Goal: Task Accomplishment & Management: Manage account settings

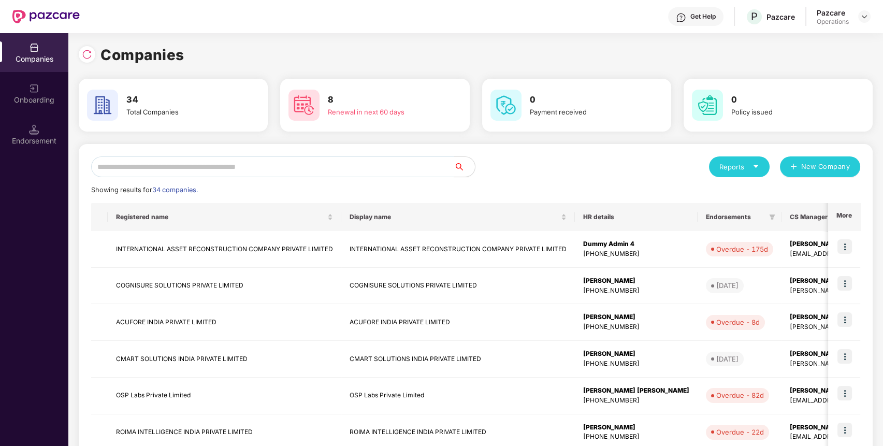
click at [402, 160] on input "text" at bounding box center [272, 166] width 363 height 21
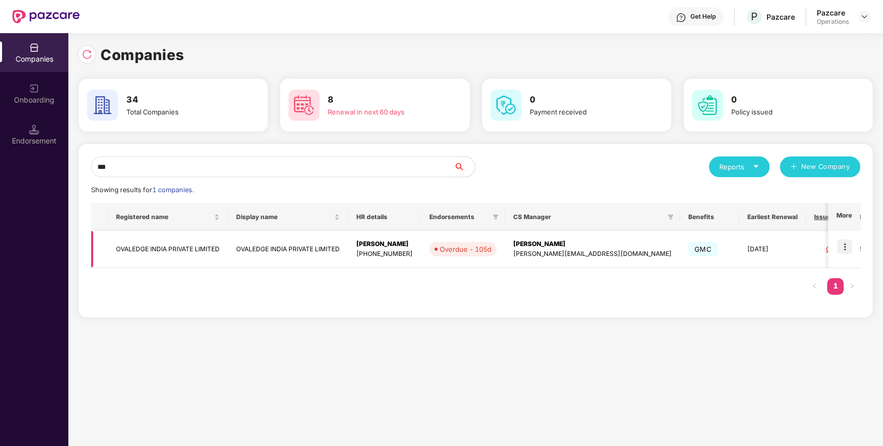
type input "***"
click at [178, 243] on td "OVALEDGE INDIA PRIVATE LIMITED" at bounding box center [168, 249] width 120 height 37
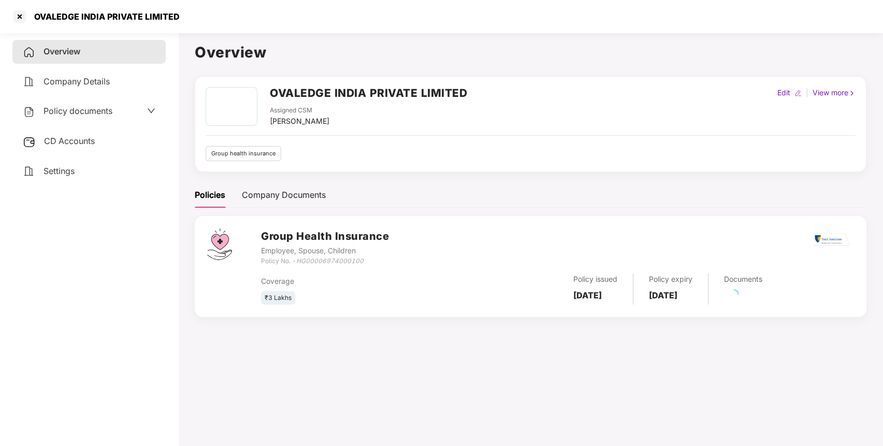
click at [82, 140] on span "CD Accounts" at bounding box center [69, 141] width 51 height 10
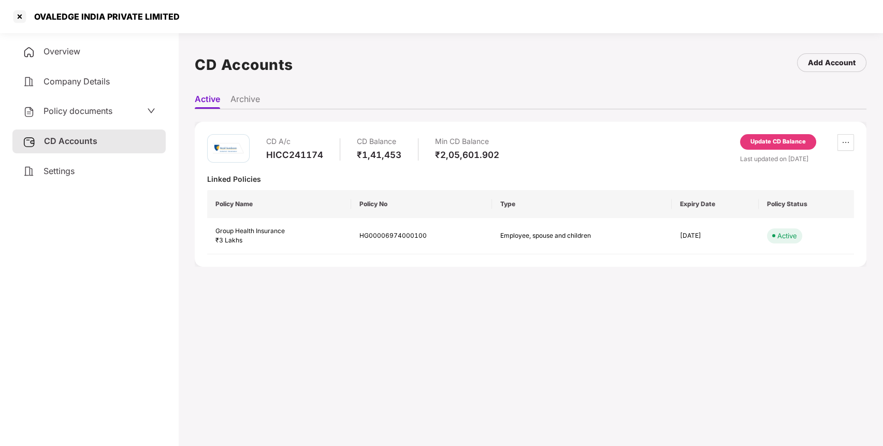
click at [108, 108] on span "Policy documents" at bounding box center [78, 111] width 69 height 10
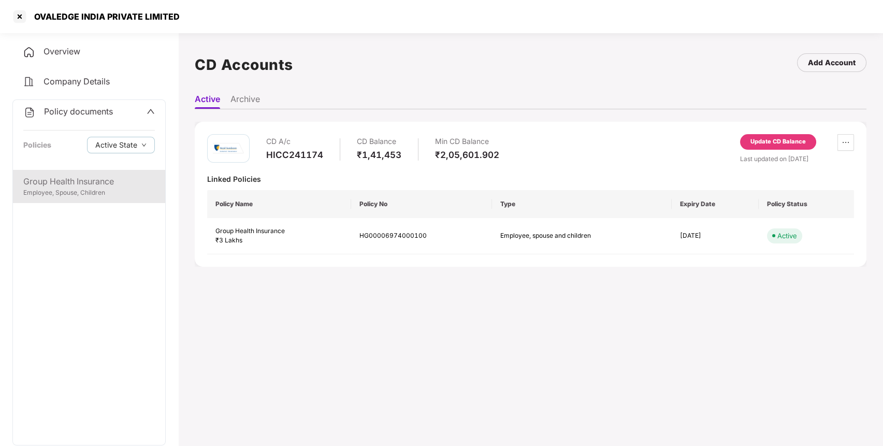
click at [83, 176] on div "Group Health Insurance" at bounding box center [89, 181] width 132 height 13
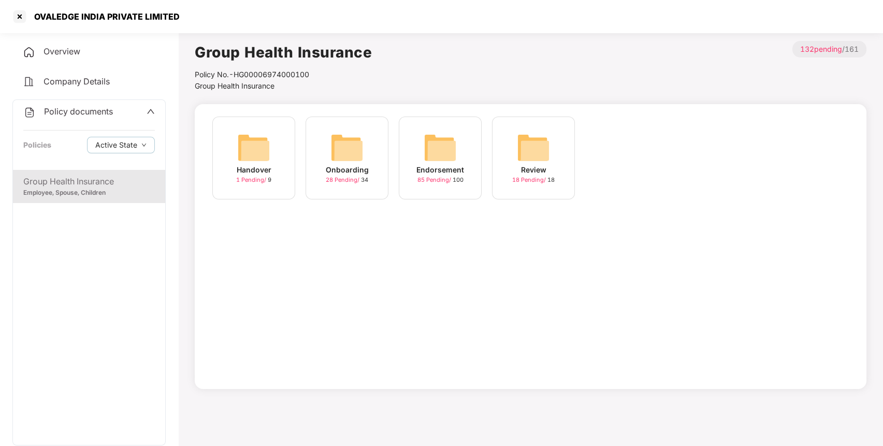
click at [430, 141] on img at bounding box center [440, 147] width 33 height 33
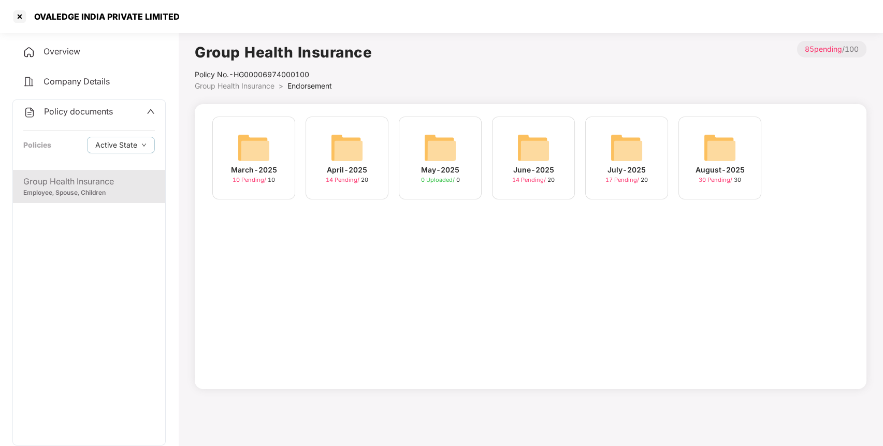
click at [733, 151] on img at bounding box center [719, 147] width 33 height 33
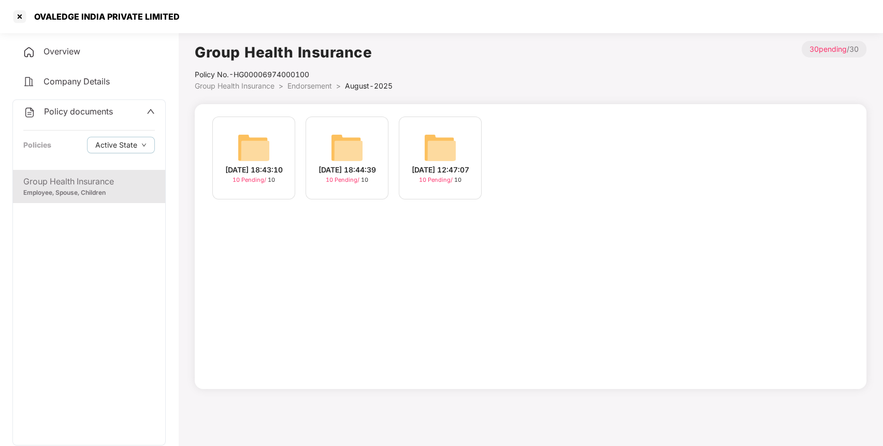
click at [299, 87] on span "Endorsement" at bounding box center [309, 85] width 45 height 9
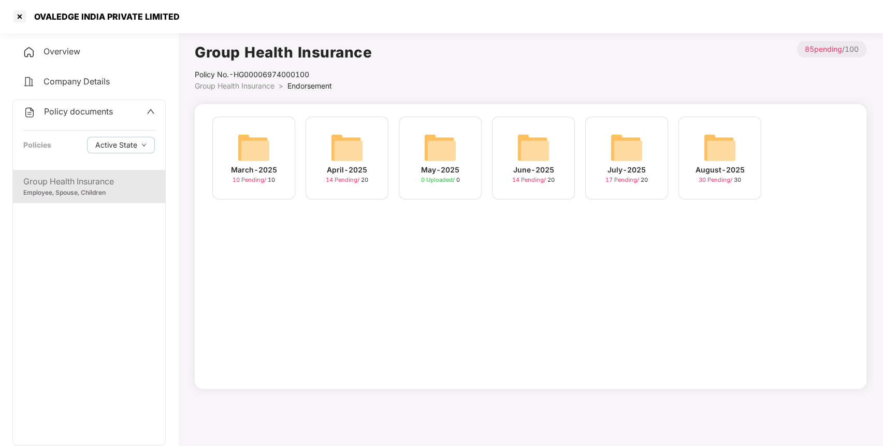
click at [612, 157] on img at bounding box center [626, 147] width 33 height 33
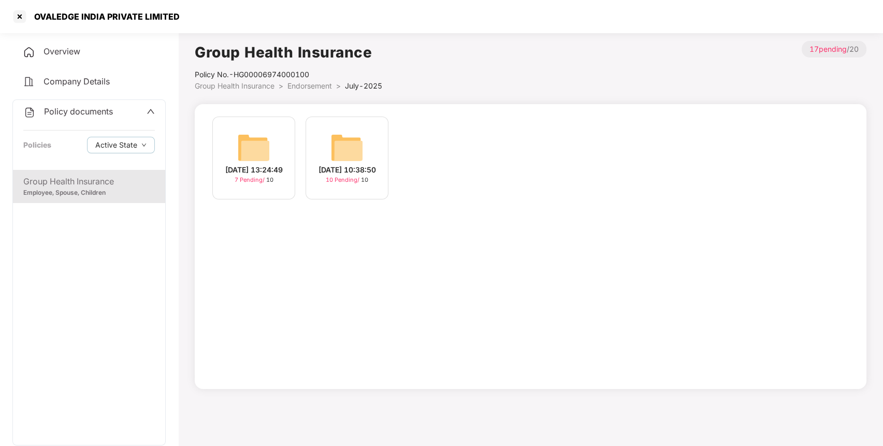
click at [350, 141] on img at bounding box center [346, 147] width 33 height 33
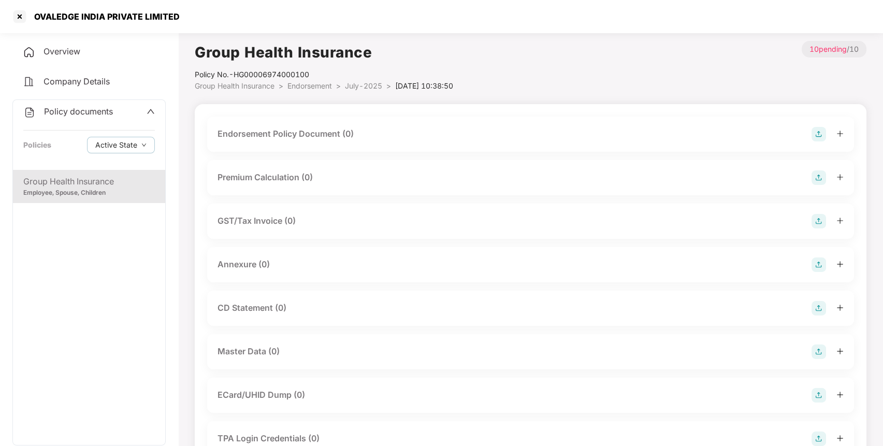
click at [816, 133] on img at bounding box center [819, 134] width 15 height 15
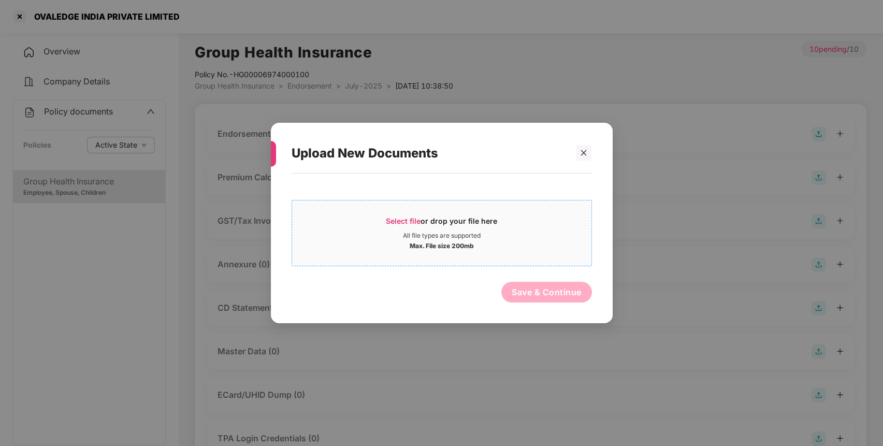
click at [416, 220] on span "Select file" at bounding box center [403, 220] width 35 height 9
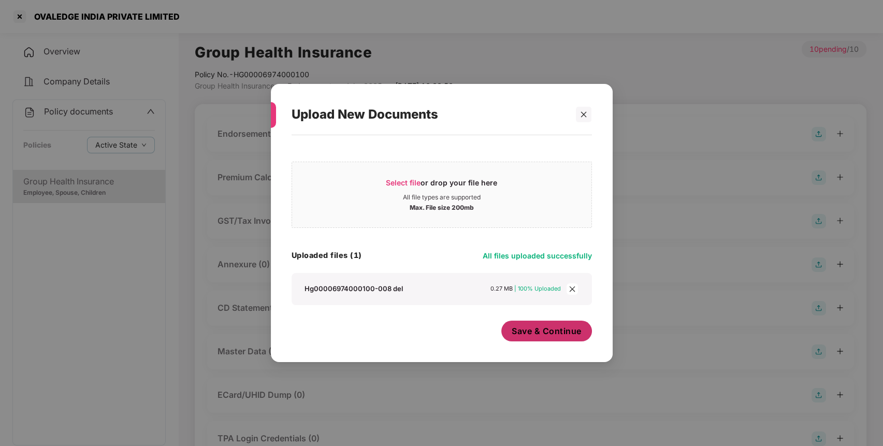
click at [540, 338] on button "Save & Continue" at bounding box center [546, 331] width 91 height 21
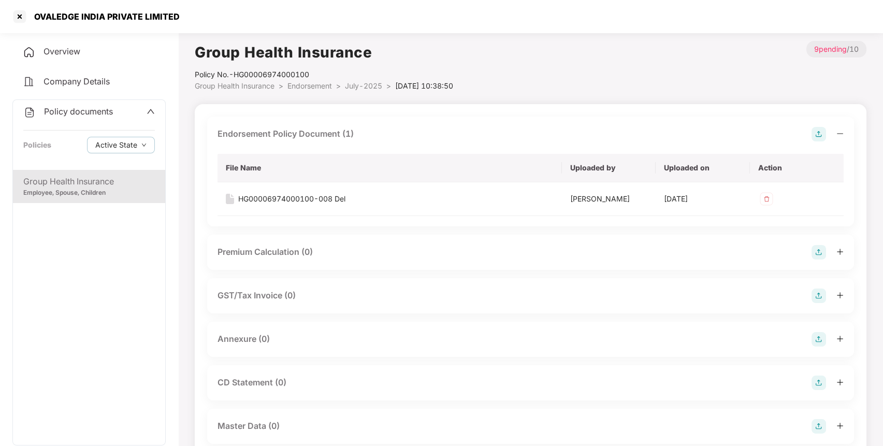
click at [813, 250] on img at bounding box center [819, 252] width 15 height 15
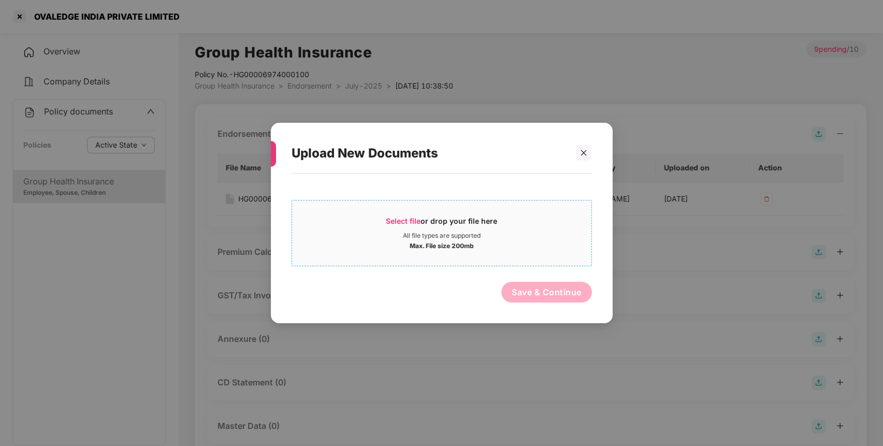
click at [407, 216] on span "Select file" at bounding box center [403, 220] width 35 height 9
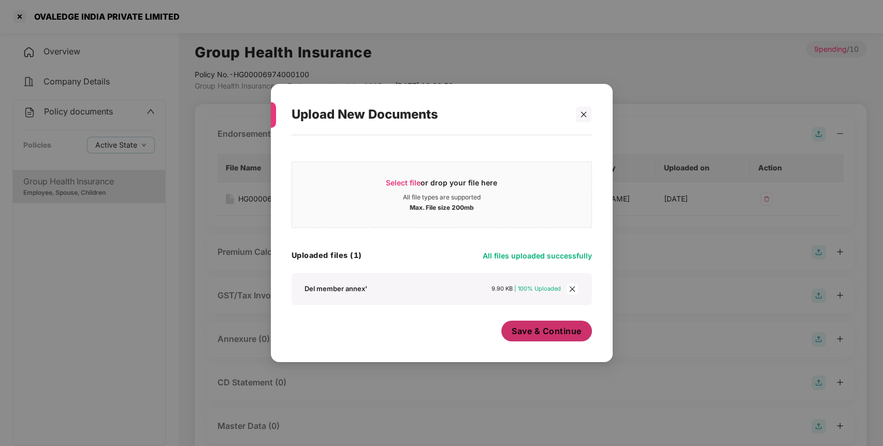
click at [565, 342] on div "Save & Continue" at bounding box center [546, 334] width 91 height 26
click at [555, 334] on span "Save & Continue" at bounding box center [547, 330] width 70 height 11
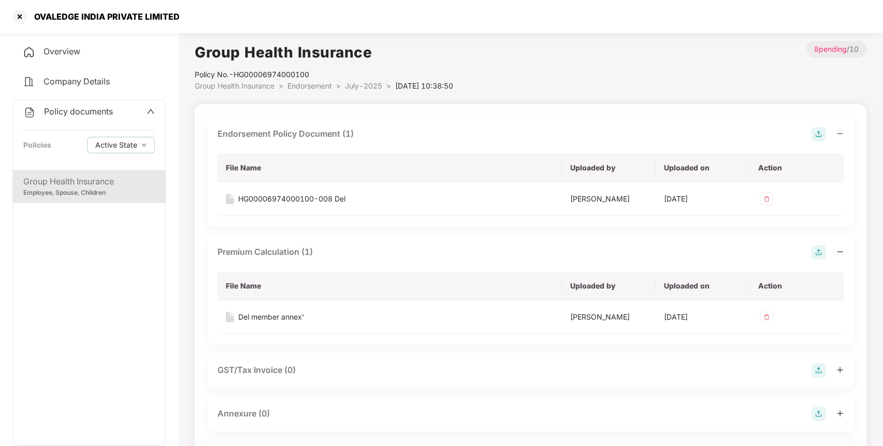
click at [307, 84] on span "Endorsement" at bounding box center [309, 85] width 45 height 9
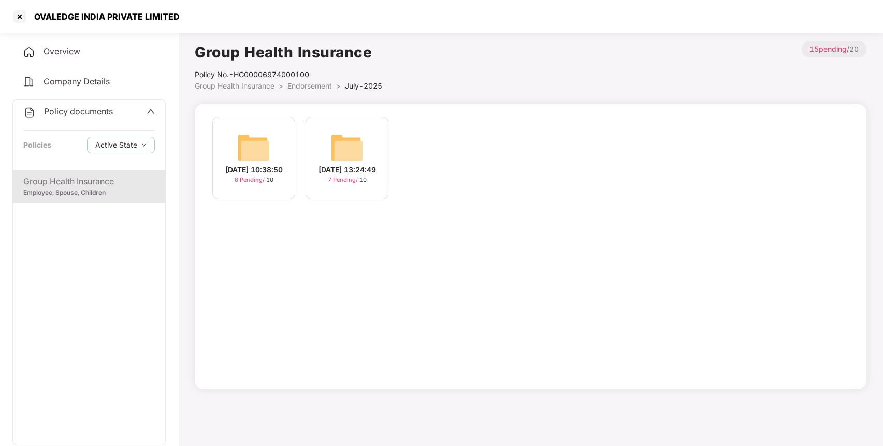
click at [309, 83] on span "Endorsement" at bounding box center [309, 85] width 45 height 9
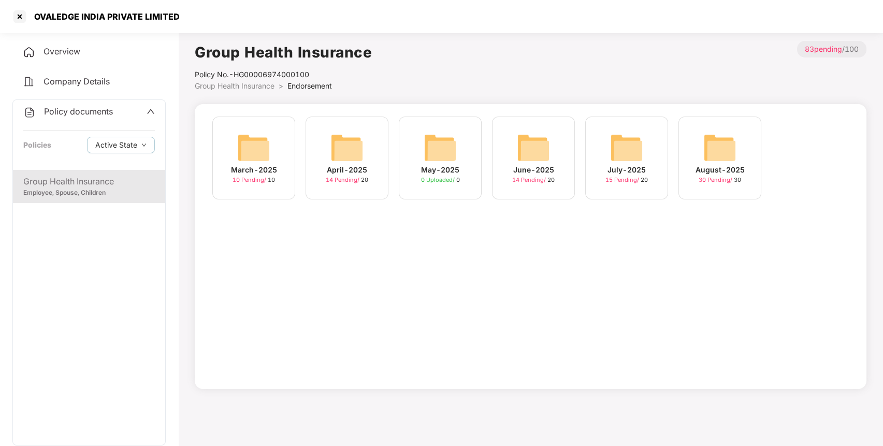
click at [717, 157] on img at bounding box center [719, 147] width 33 height 33
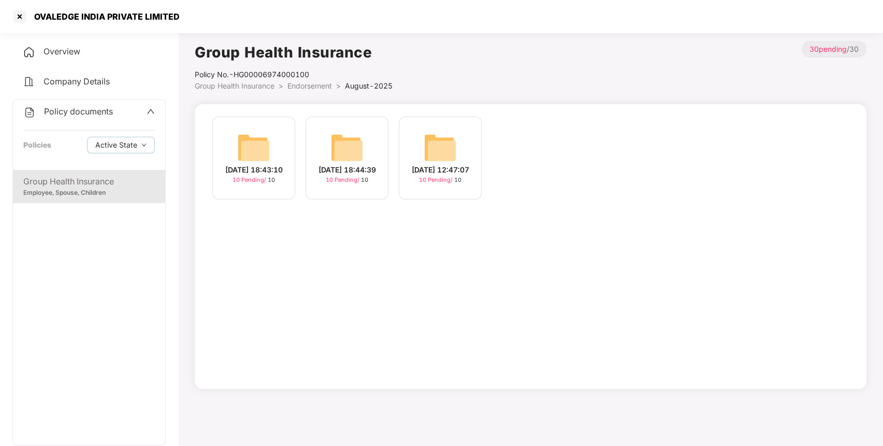
click at [244, 147] on img at bounding box center [253, 147] width 33 height 33
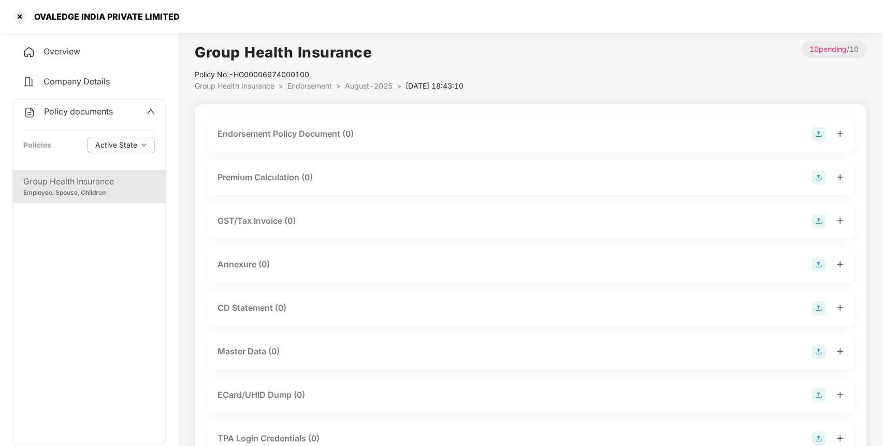
click at [817, 133] on img at bounding box center [819, 134] width 15 height 15
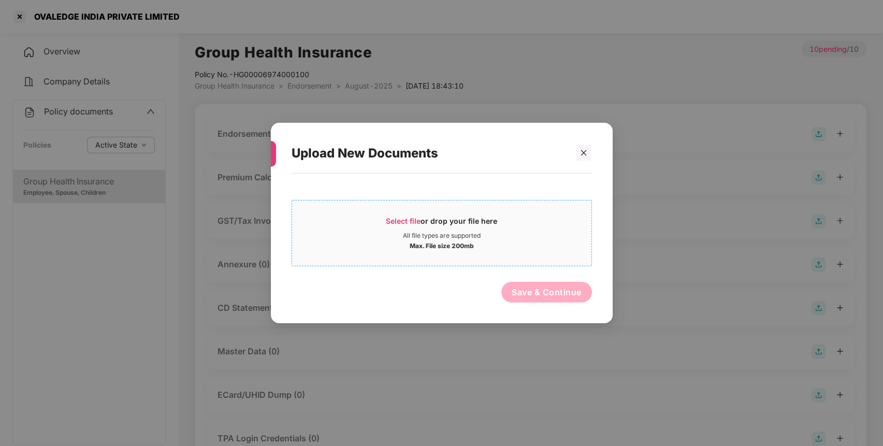
click at [401, 218] on span "Select file" at bounding box center [403, 220] width 35 height 9
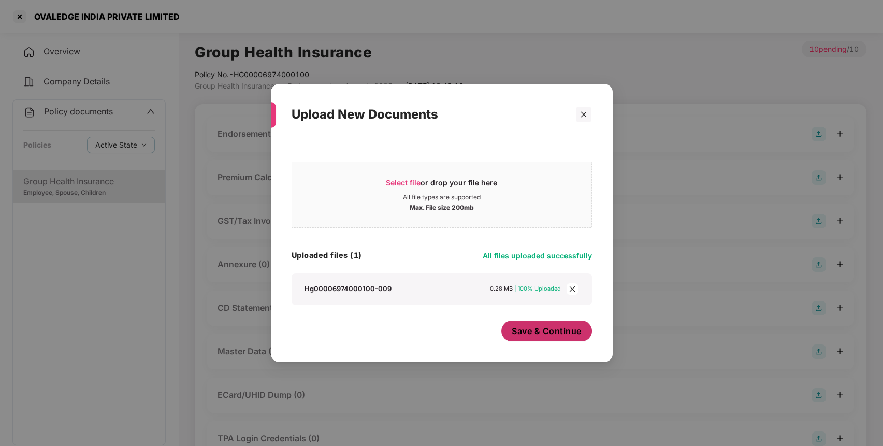
click at [514, 329] on span "Save & Continue" at bounding box center [547, 330] width 70 height 11
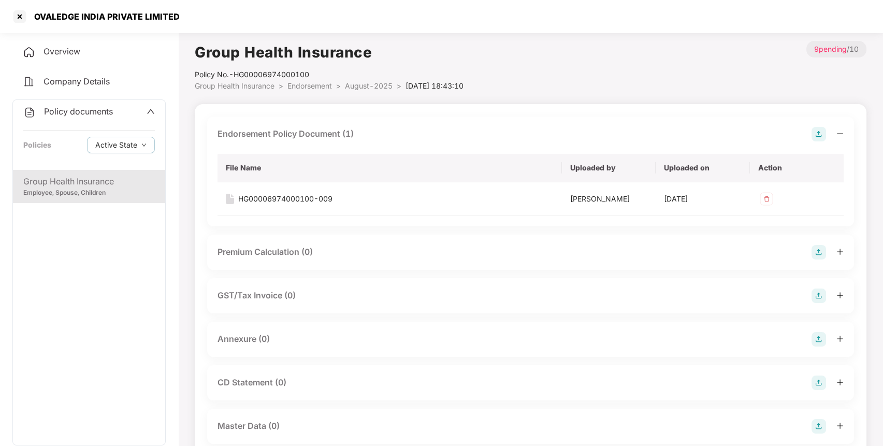
click at [816, 247] on img at bounding box center [819, 252] width 15 height 15
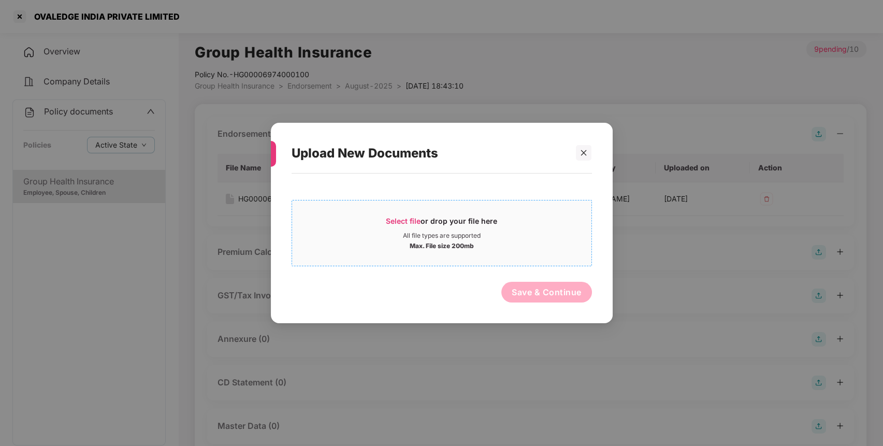
click at [396, 216] on span "Select file" at bounding box center [403, 220] width 35 height 9
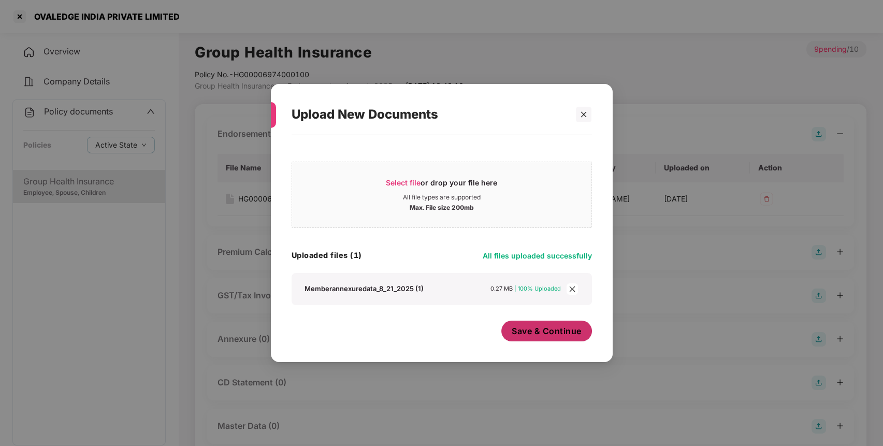
click at [535, 329] on span "Save & Continue" at bounding box center [547, 330] width 70 height 11
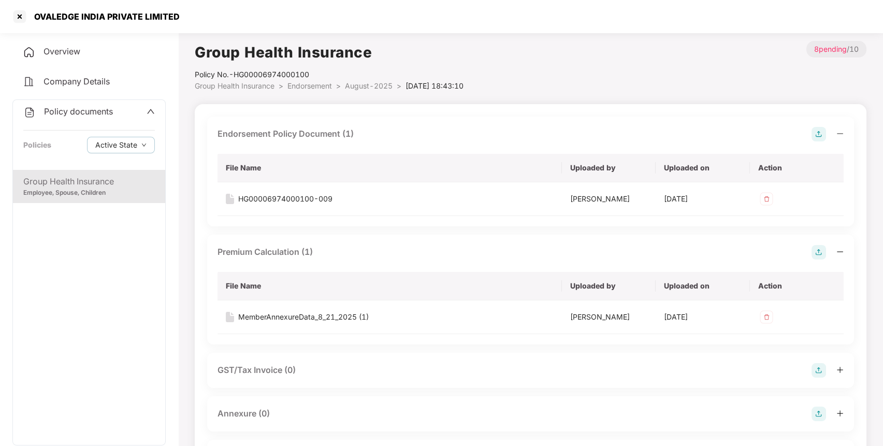
click at [141, 118] on div "Policy documents" at bounding box center [89, 111] width 132 height 13
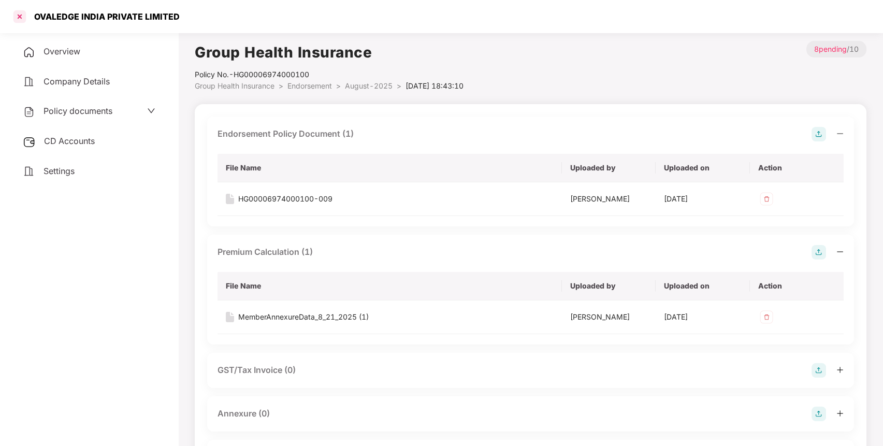
click at [17, 13] on div at bounding box center [19, 16] width 17 height 17
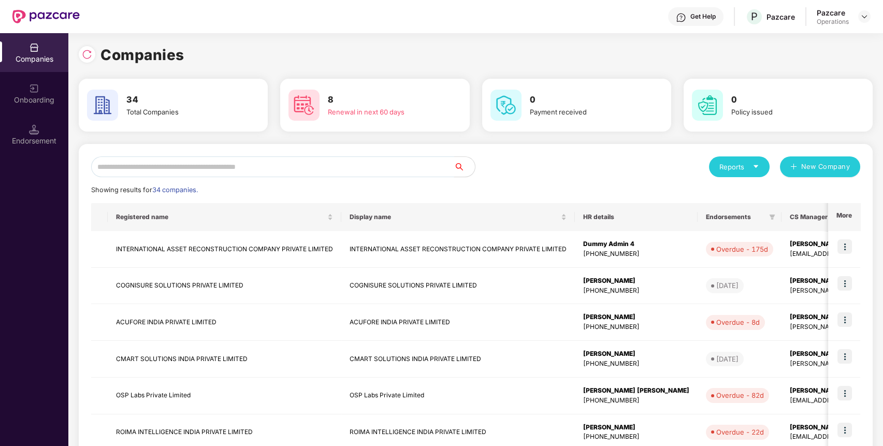
click at [388, 163] on input "text" at bounding box center [272, 166] width 363 height 21
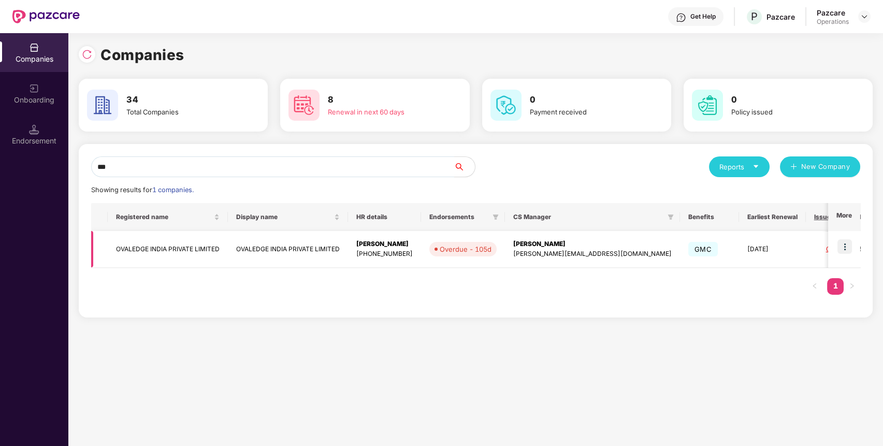
type input "***"
click at [198, 251] on td "OVALEDGE INDIA PRIVATE LIMITED" at bounding box center [168, 249] width 120 height 37
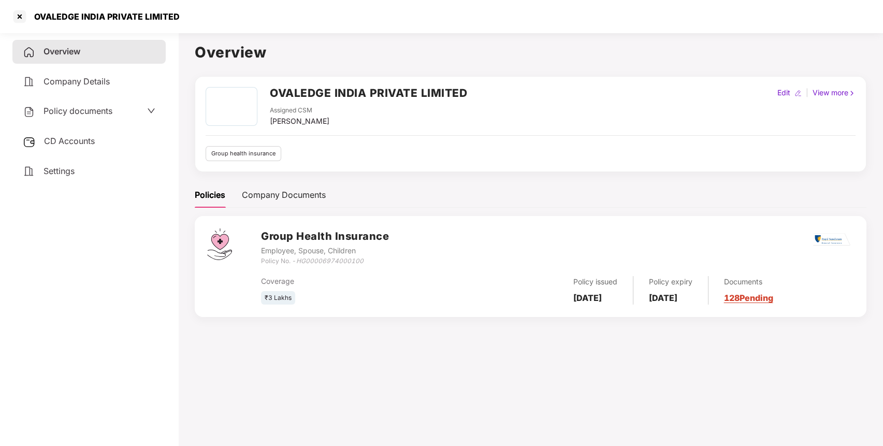
click at [116, 113] on div "Policy documents" at bounding box center [89, 111] width 133 height 13
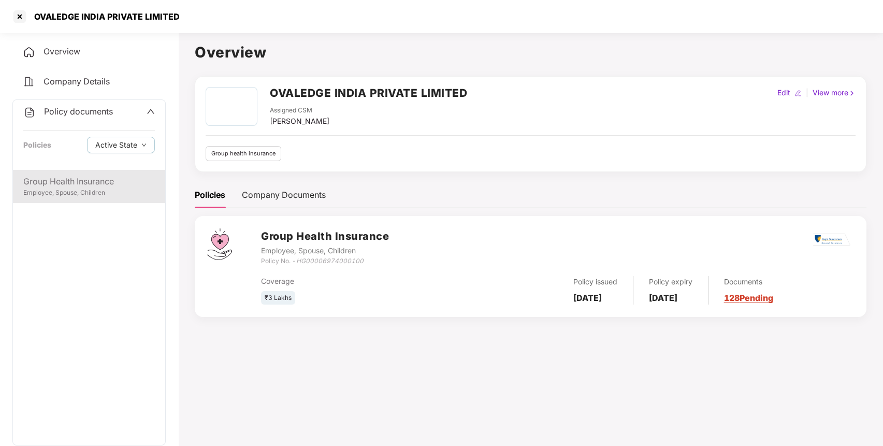
click at [84, 175] on div "Group Health Insurance" at bounding box center [89, 181] width 132 height 13
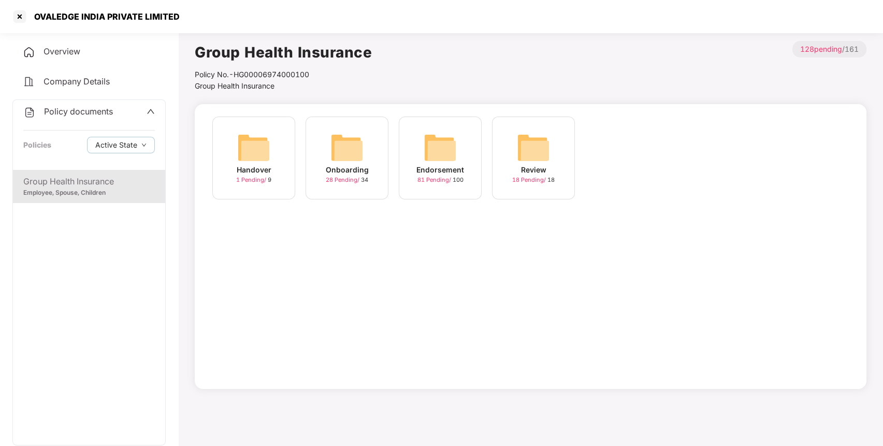
click at [427, 141] on img at bounding box center [440, 147] width 33 height 33
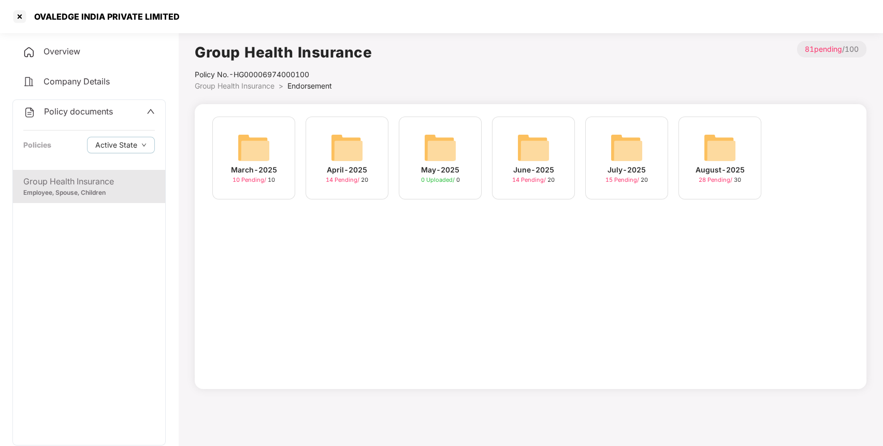
click at [709, 140] on img at bounding box center [719, 147] width 33 height 33
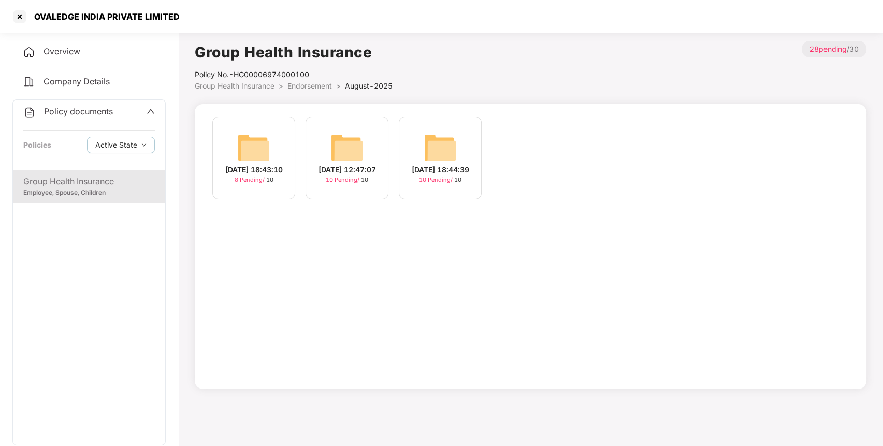
click at [343, 131] on img at bounding box center [346, 147] width 33 height 33
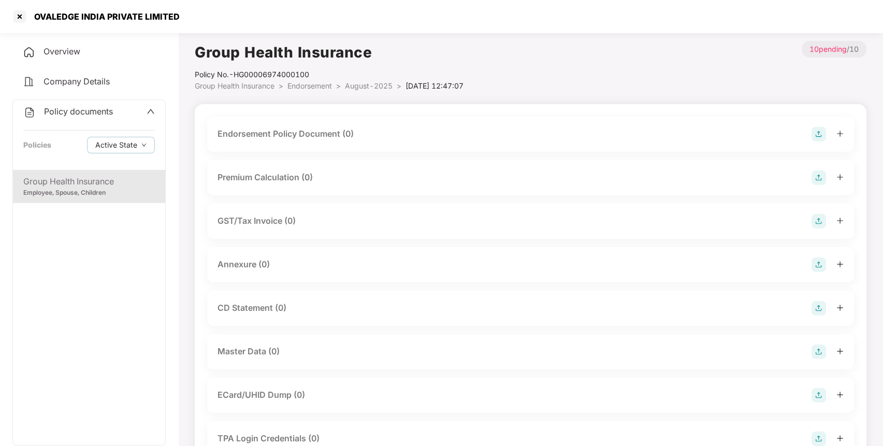
click at [822, 131] on img at bounding box center [819, 134] width 15 height 15
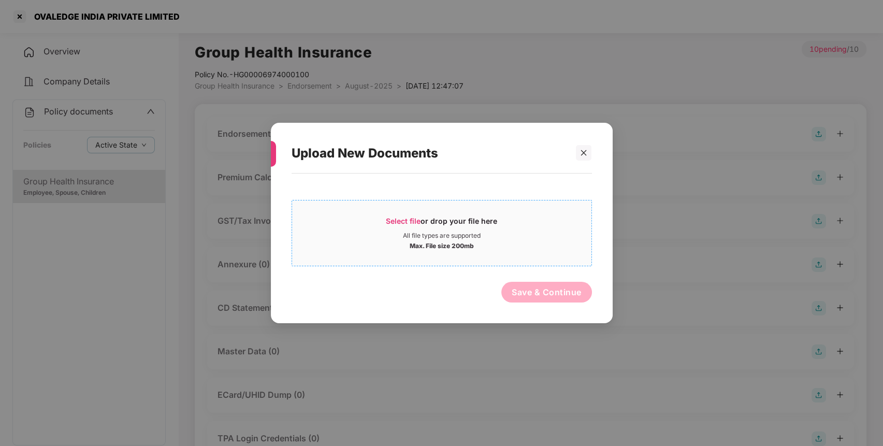
click at [398, 221] on span "Select file" at bounding box center [403, 220] width 35 height 9
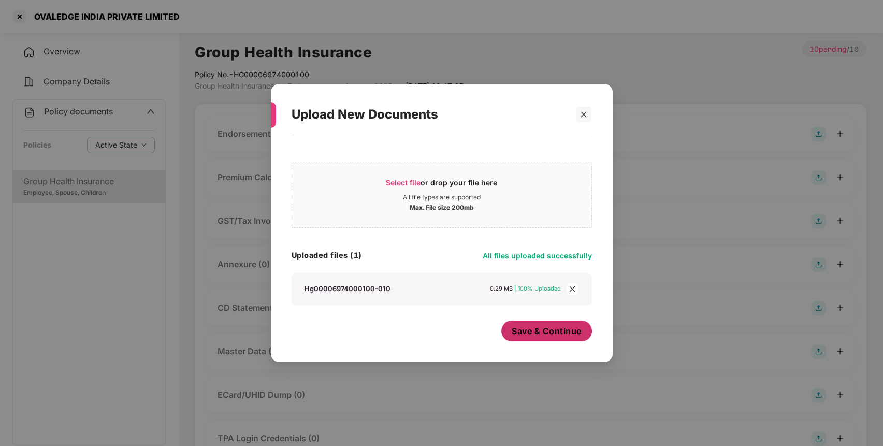
click at [527, 336] on span "Save & Continue" at bounding box center [547, 330] width 70 height 11
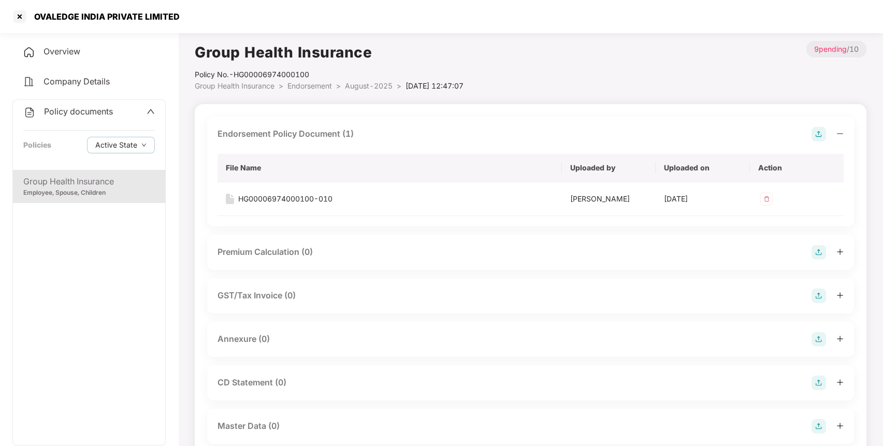
click at [817, 246] on img at bounding box center [819, 252] width 15 height 15
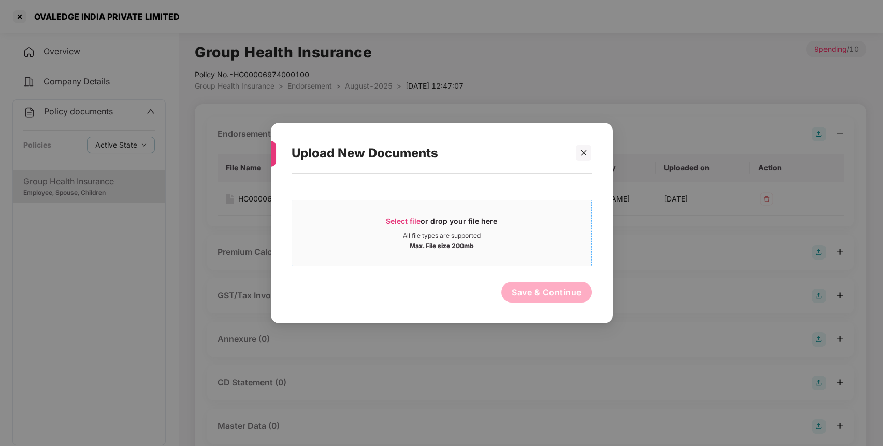
click at [400, 218] on span "Select file" at bounding box center [403, 220] width 35 height 9
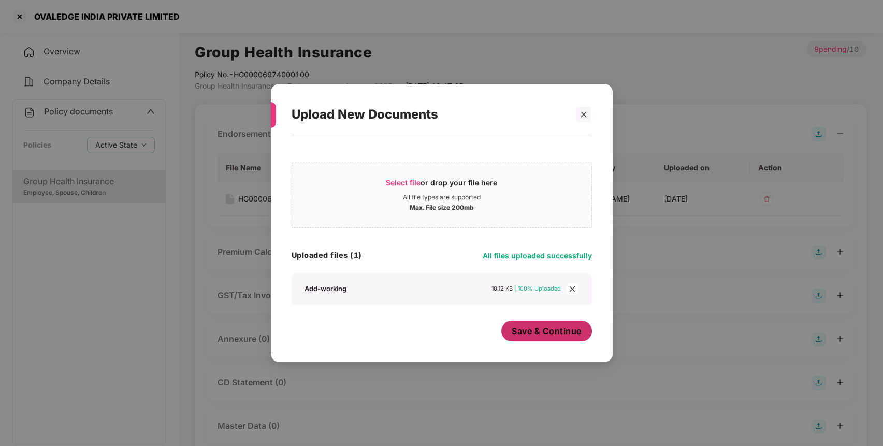
click at [560, 333] on span "Save & Continue" at bounding box center [547, 330] width 70 height 11
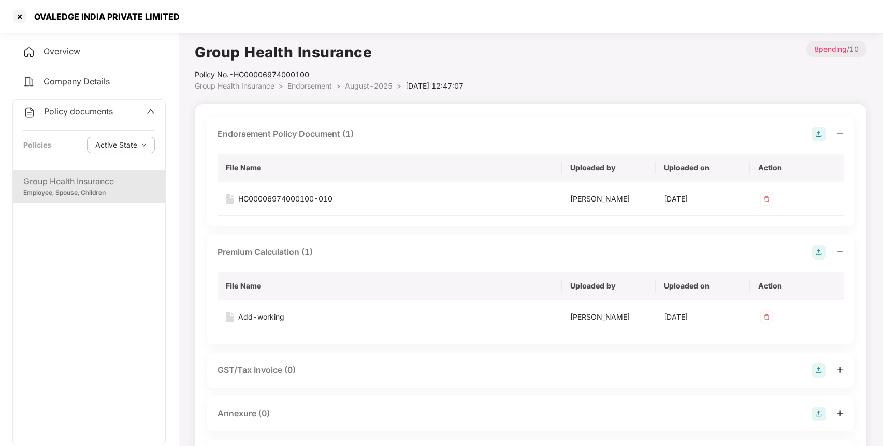
click at [299, 87] on span "Endorsement" at bounding box center [309, 85] width 45 height 9
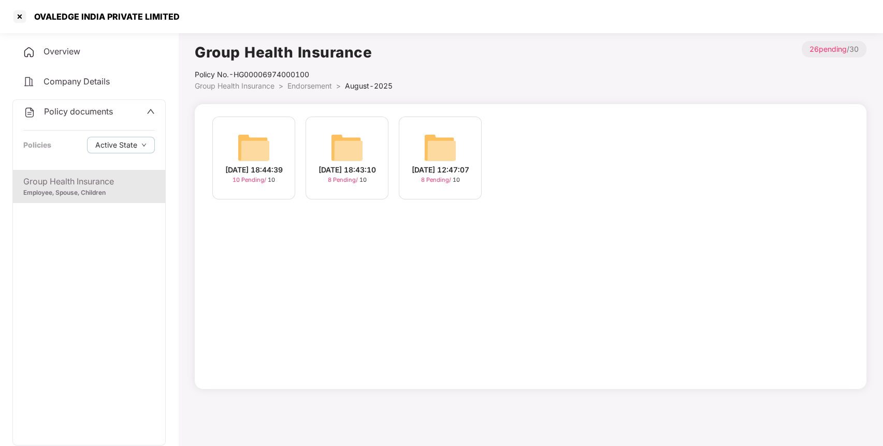
click at [251, 153] on img at bounding box center [253, 147] width 33 height 33
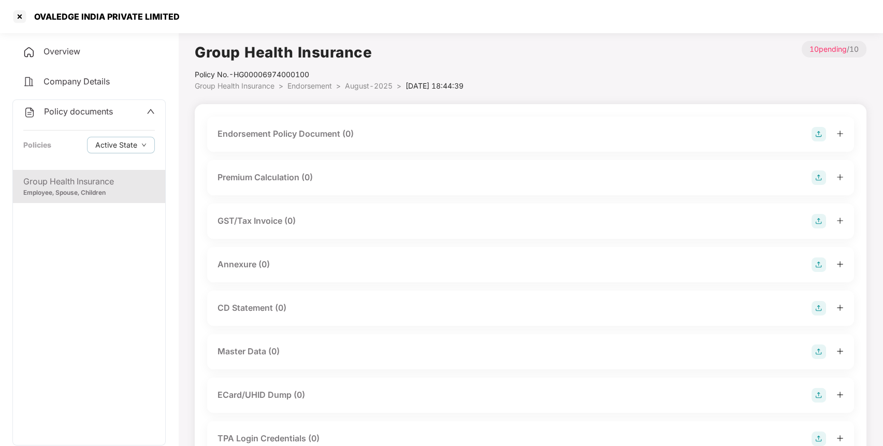
click at [819, 129] on img at bounding box center [819, 134] width 15 height 15
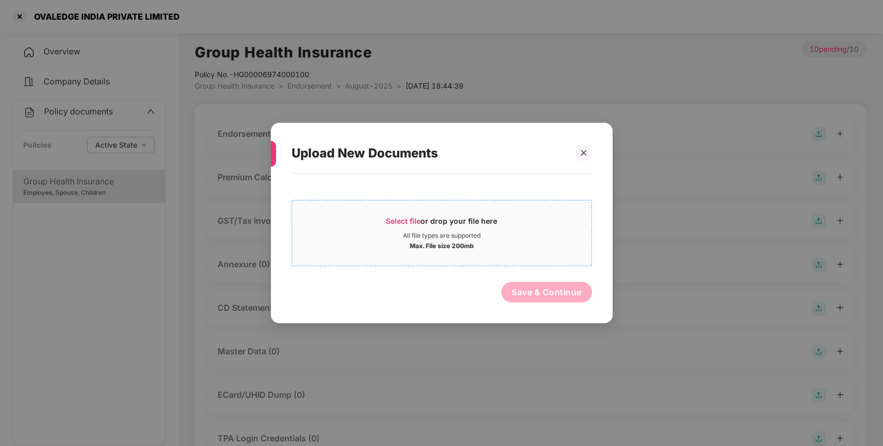
click at [403, 217] on span "Select file" at bounding box center [403, 220] width 35 height 9
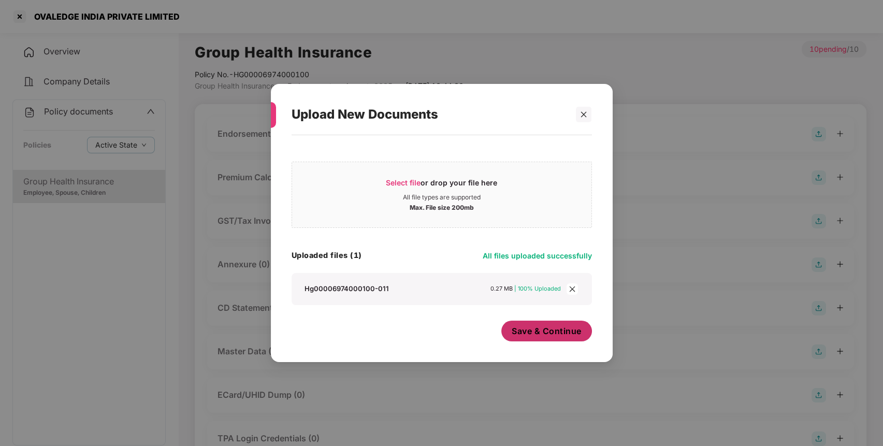
click at [562, 335] on span "Save & Continue" at bounding box center [547, 330] width 70 height 11
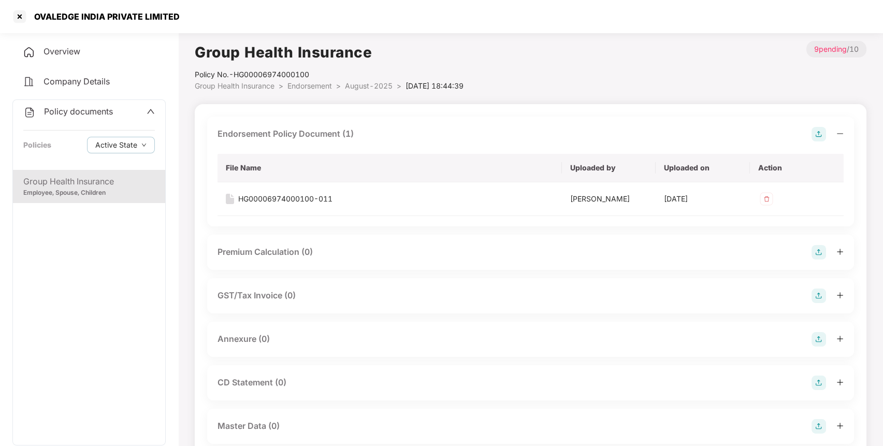
click at [816, 253] on img at bounding box center [819, 252] width 15 height 15
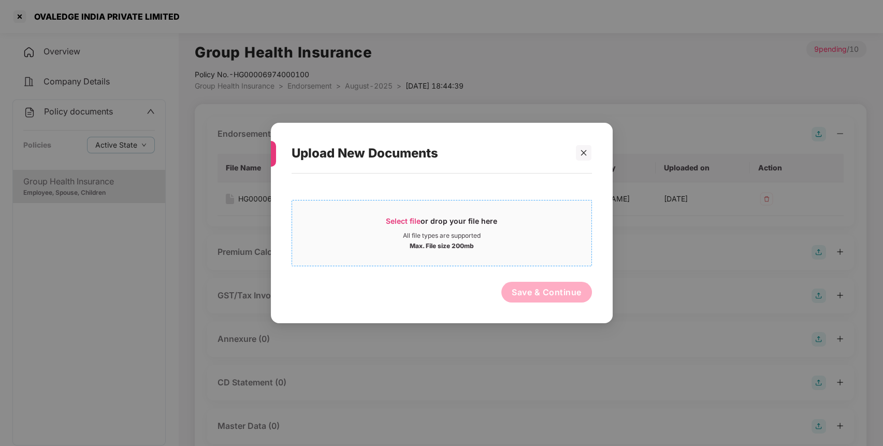
click at [398, 223] on span "Select file" at bounding box center [403, 220] width 35 height 9
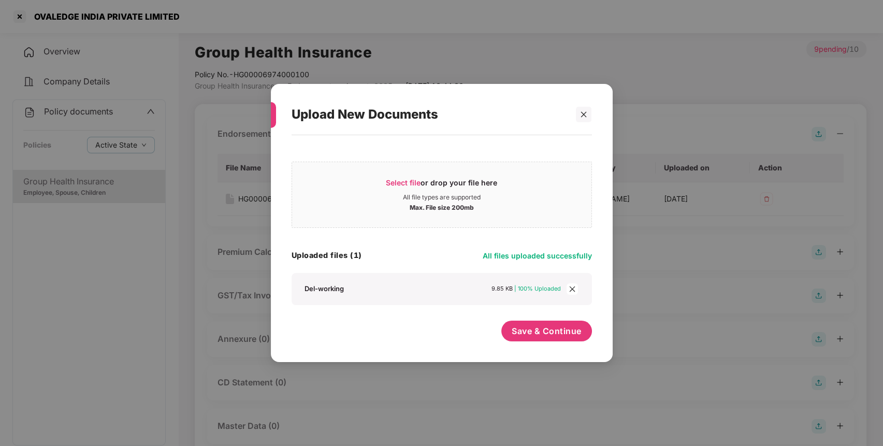
click at [547, 319] on div "Select file or drop your file here All file types are supported Max. File size …" at bounding box center [442, 243] width 300 height 206
click at [544, 331] on span "Save & Continue" at bounding box center [547, 330] width 70 height 11
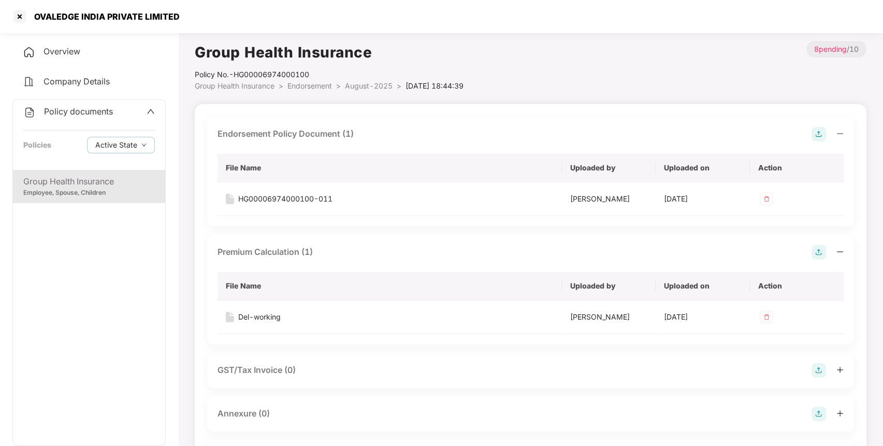
click at [66, 110] on span "Policy documents" at bounding box center [78, 111] width 69 height 10
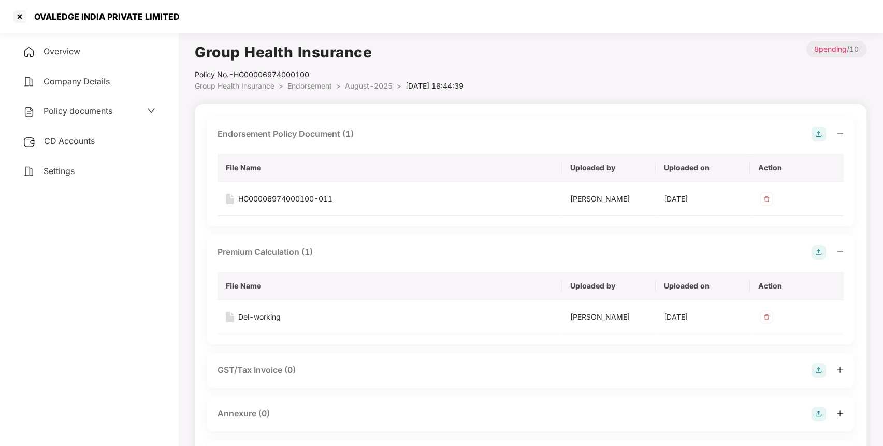
click at [65, 146] on div "CD Accounts" at bounding box center [88, 141] width 153 height 24
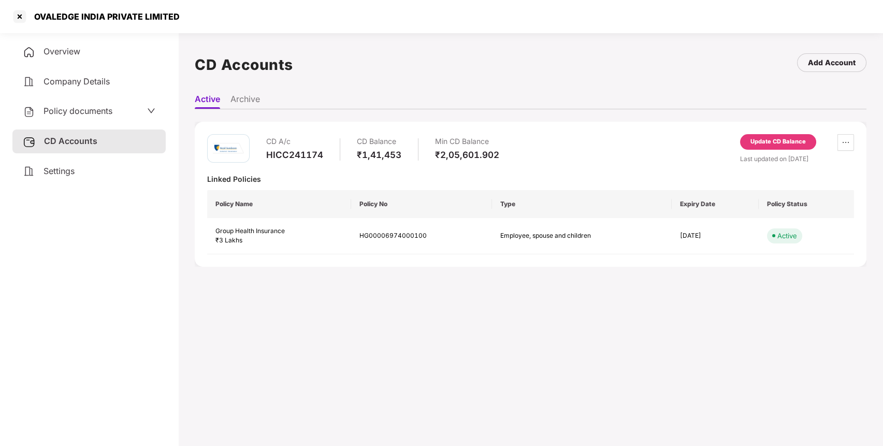
click at [792, 147] on div "Update CD Balance" at bounding box center [778, 142] width 76 height 16
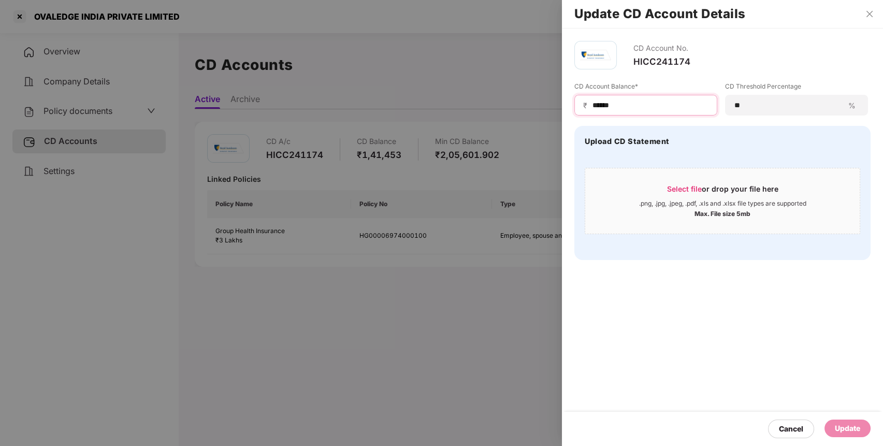
click at [596, 103] on input "******" at bounding box center [649, 105] width 117 height 11
type input "******"
click at [844, 422] on div "Update" at bounding box center [848, 429] width 46 height 18
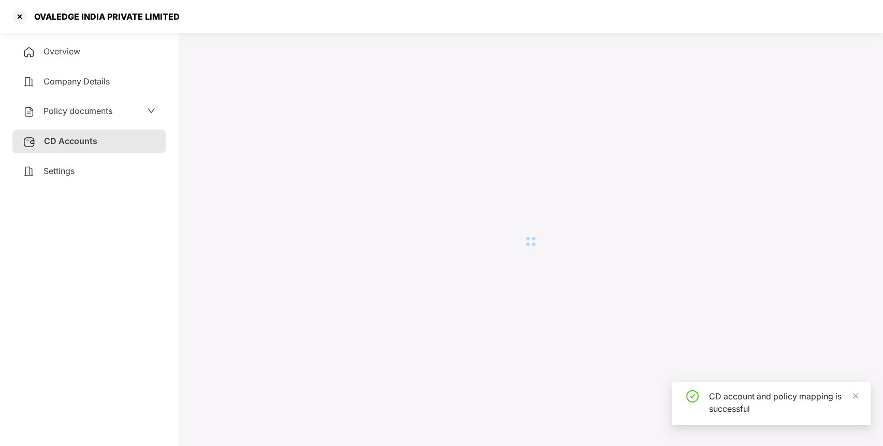
click at [22, 15] on div at bounding box center [19, 16] width 17 height 17
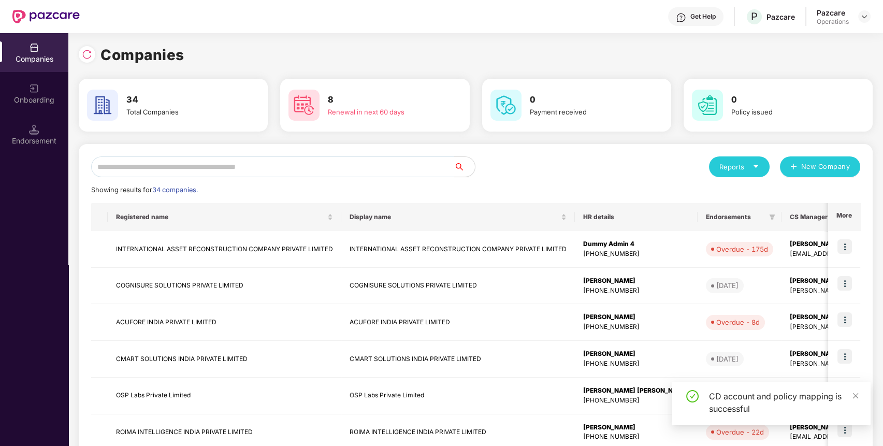
click at [243, 157] on input "text" at bounding box center [272, 166] width 363 height 21
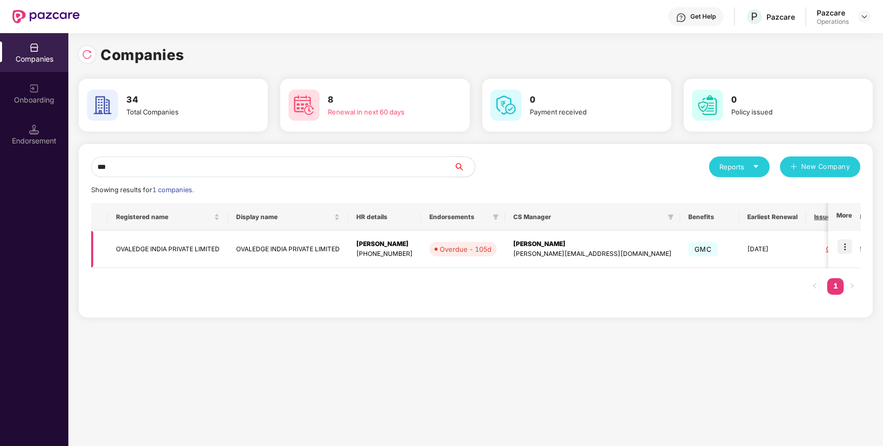
type input "***"
click at [847, 243] on img at bounding box center [845, 246] width 15 height 15
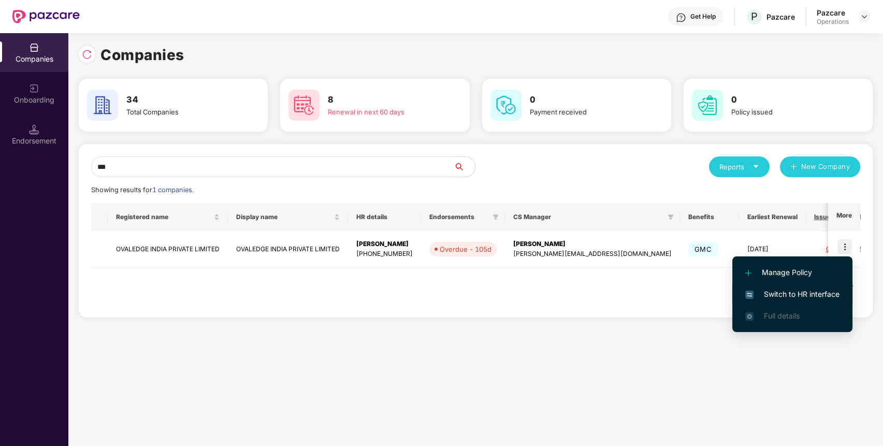
click at [800, 297] on span "Switch to HR interface" at bounding box center [792, 293] width 94 height 11
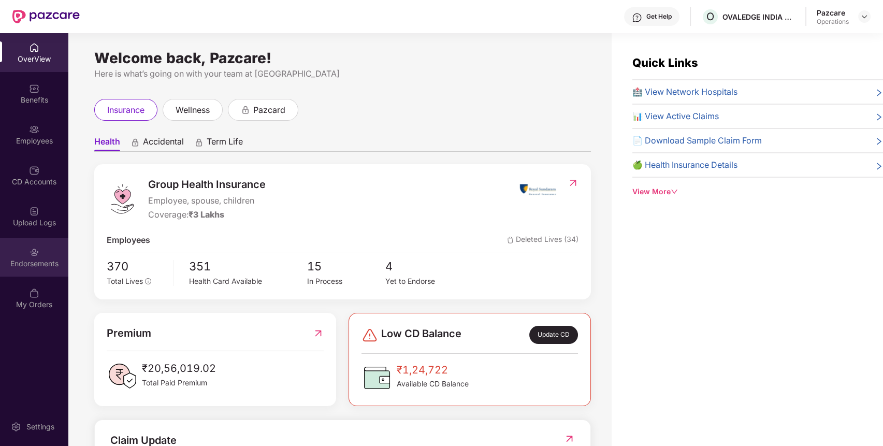
click at [48, 253] on div "Endorsements" at bounding box center [34, 257] width 68 height 39
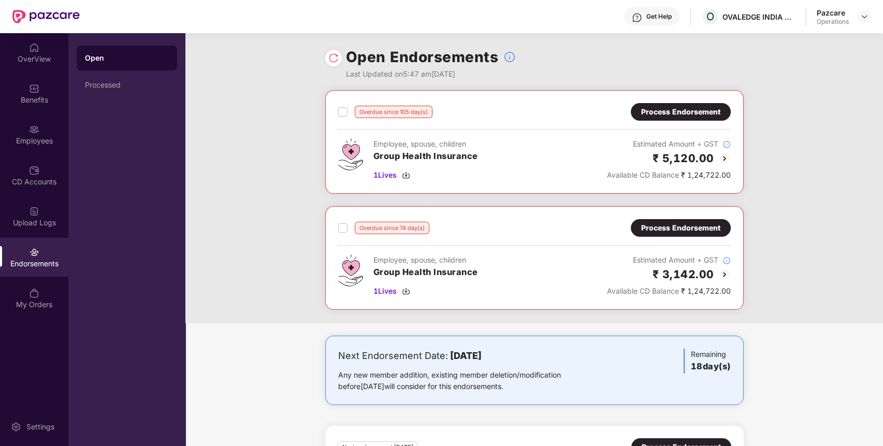
click at [702, 113] on div "Process Endorsement" at bounding box center [680, 111] width 79 height 11
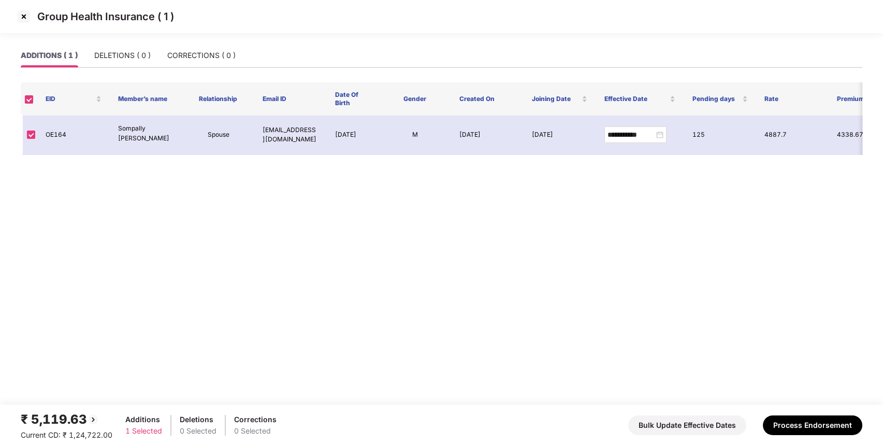
click at [25, 12] on img at bounding box center [24, 16] width 17 height 17
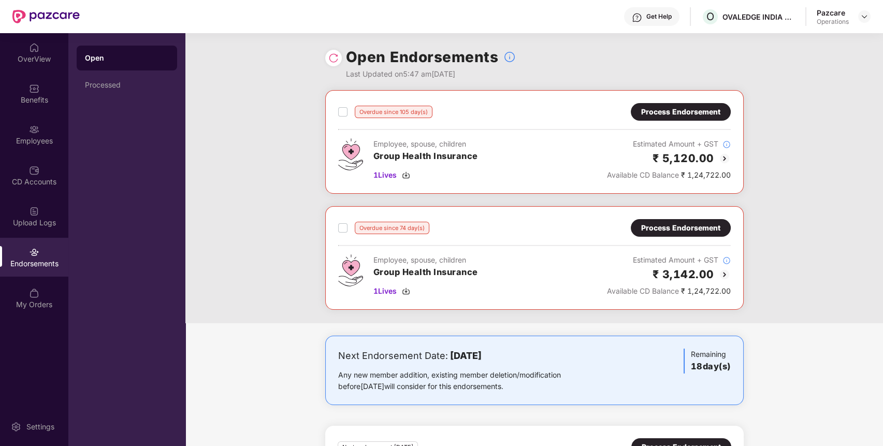
click at [715, 220] on div "Process Endorsement" at bounding box center [681, 228] width 100 height 18
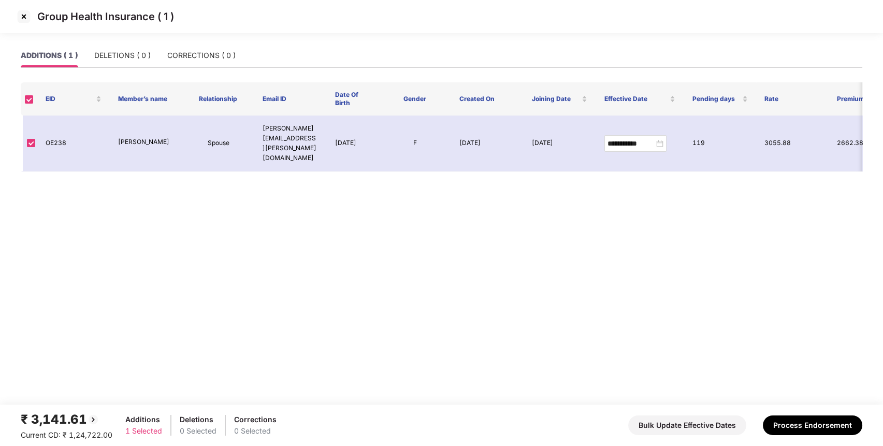
click at [28, 15] on img at bounding box center [24, 16] width 17 height 17
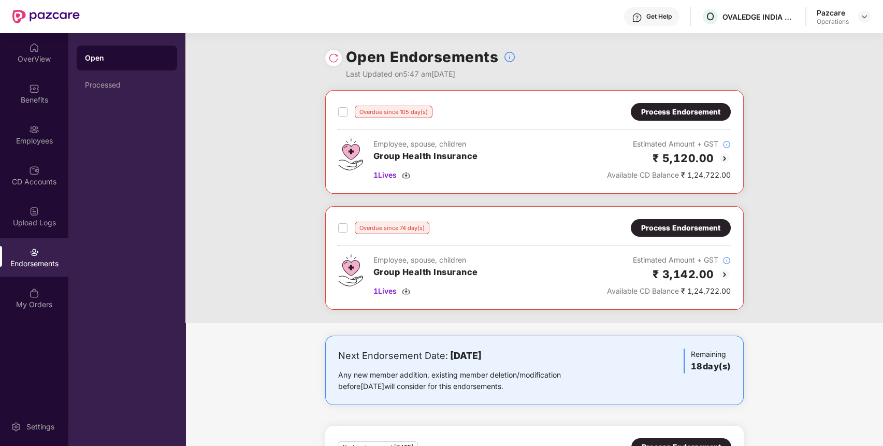
scroll to position [94, 0]
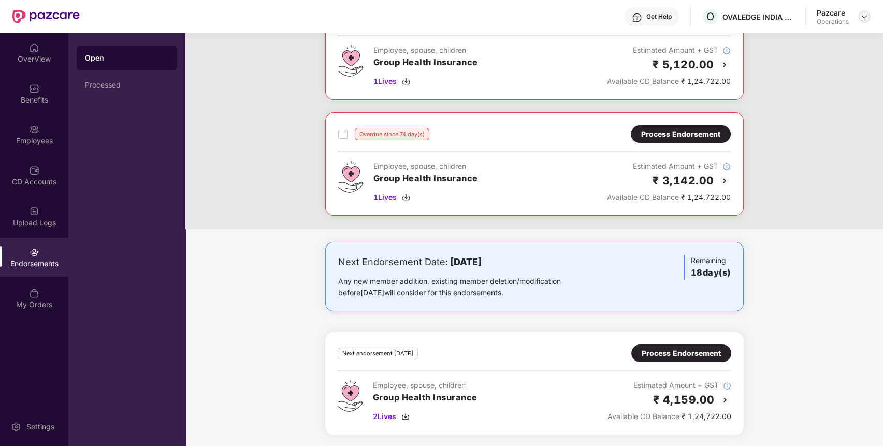
click at [864, 20] on img at bounding box center [864, 16] width 8 height 8
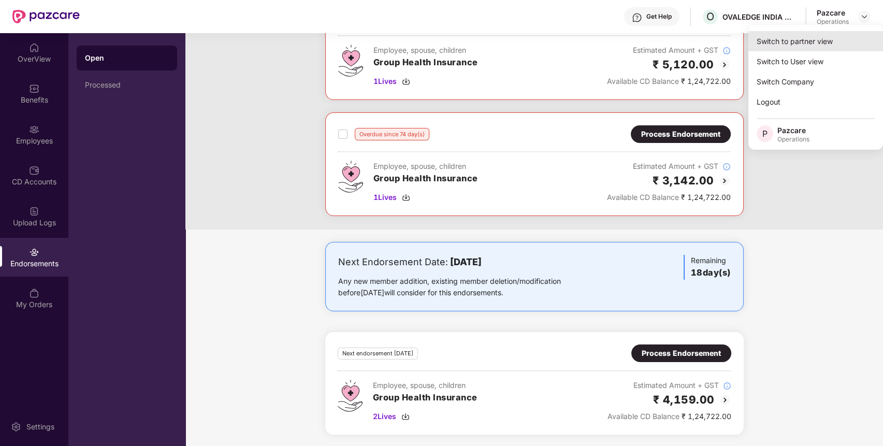
click at [838, 37] on div "Switch to partner view" at bounding box center [815, 41] width 135 height 20
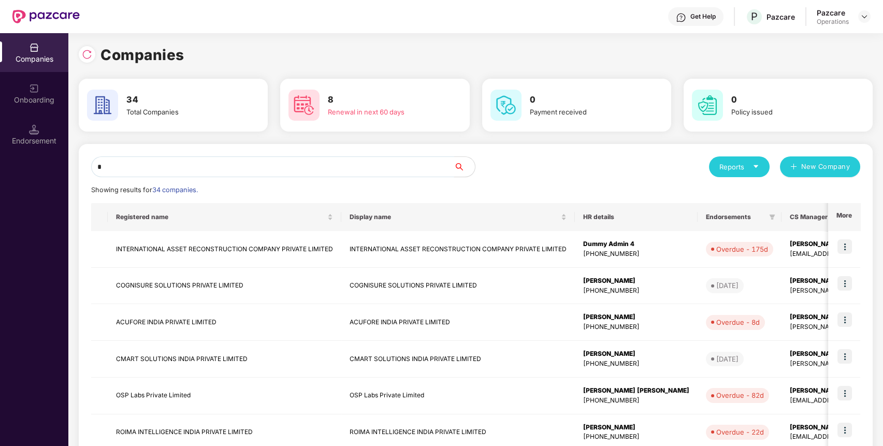
click at [424, 166] on input "*" at bounding box center [272, 166] width 363 height 21
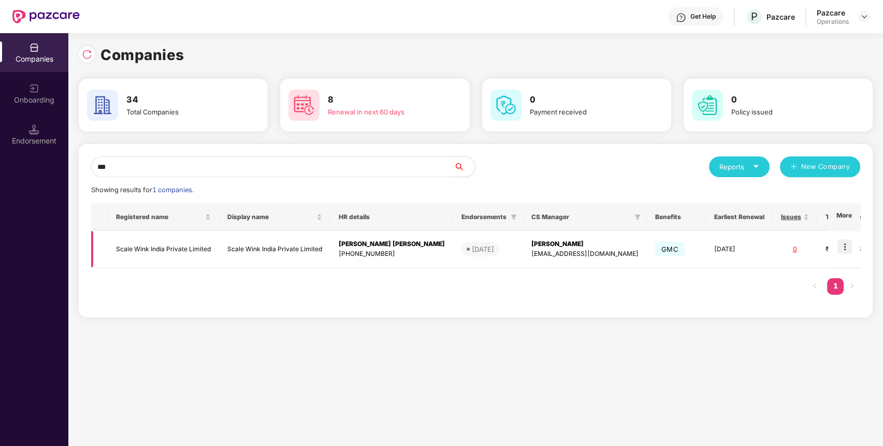
type input "***"
click at [153, 251] on td "Scale Wink India Private Limited" at bounding box center [163, 249] width 111 height 37
